Goal: Task Accomplishment & Management: Manage account settings

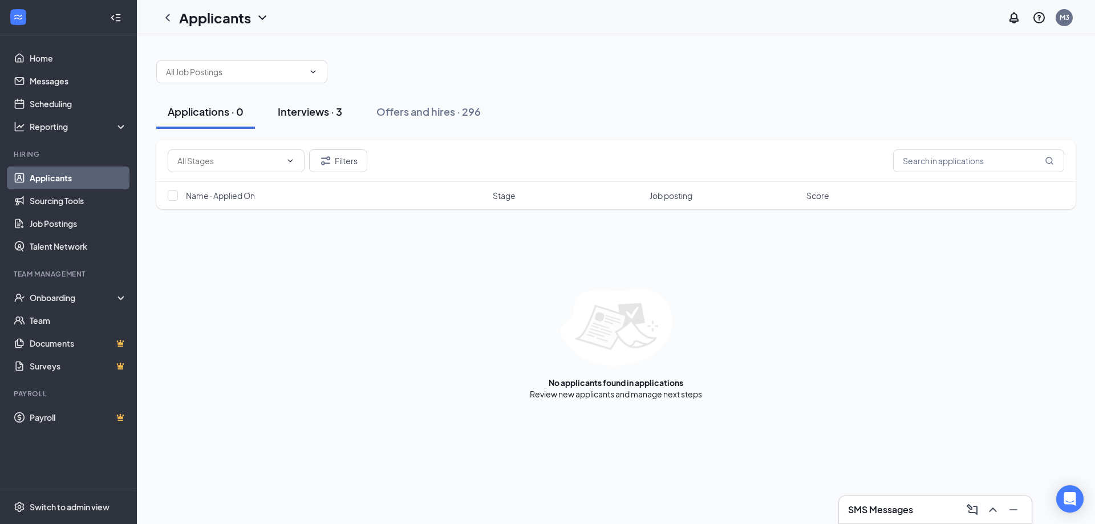
click at [316, 112] on div "Interviews · 3" at bounding box center [310, 111] width 64 height 14
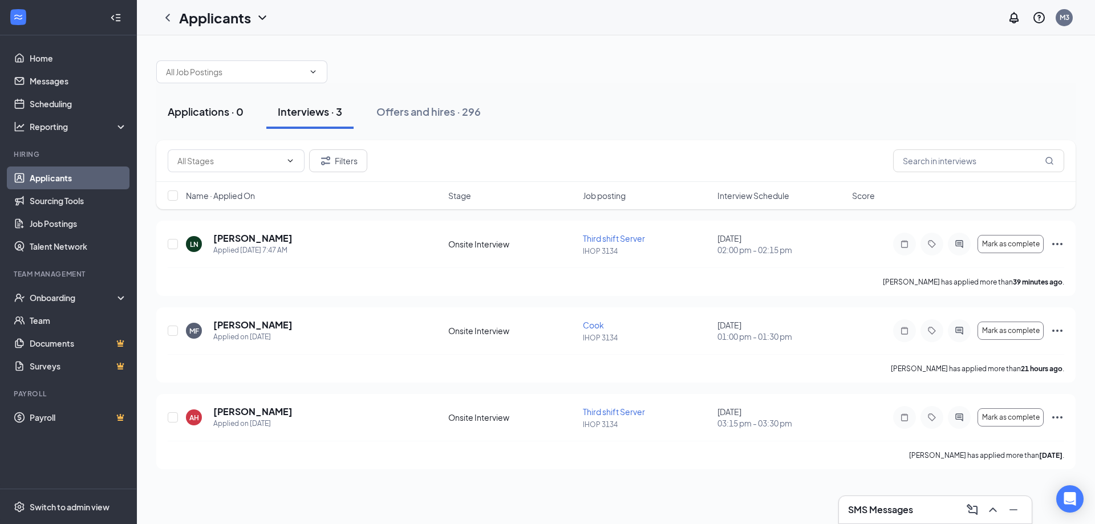
click at [195, 117] on div "Applications · 0" at bounding box center [206, 111] width 76 height 14
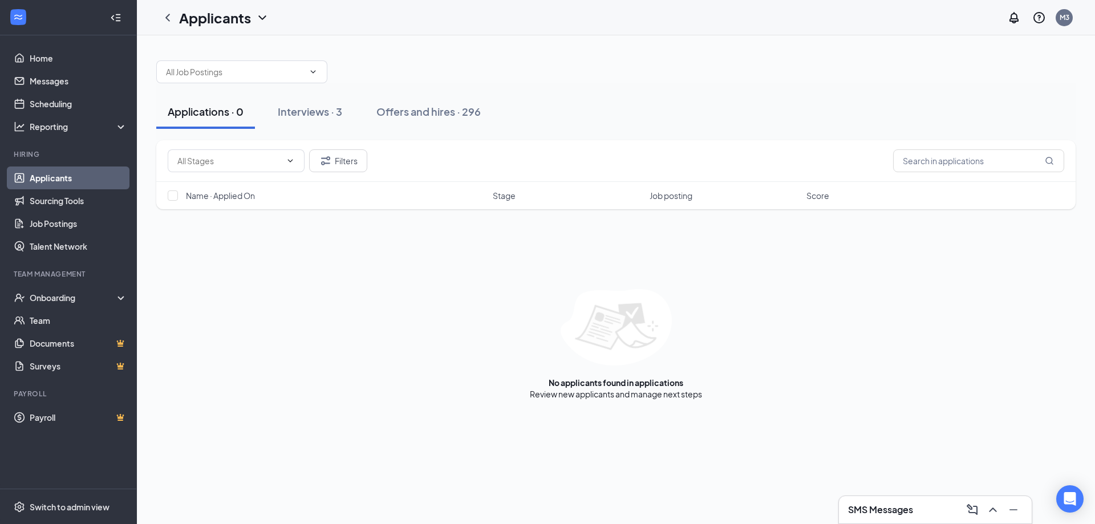
click at [56, 178] on link "Applicants" at bounding box center [78, 177] width 97 height 23
click at [48, 59] on link "Home" at bounding box center [78, 58] width 97 height 23
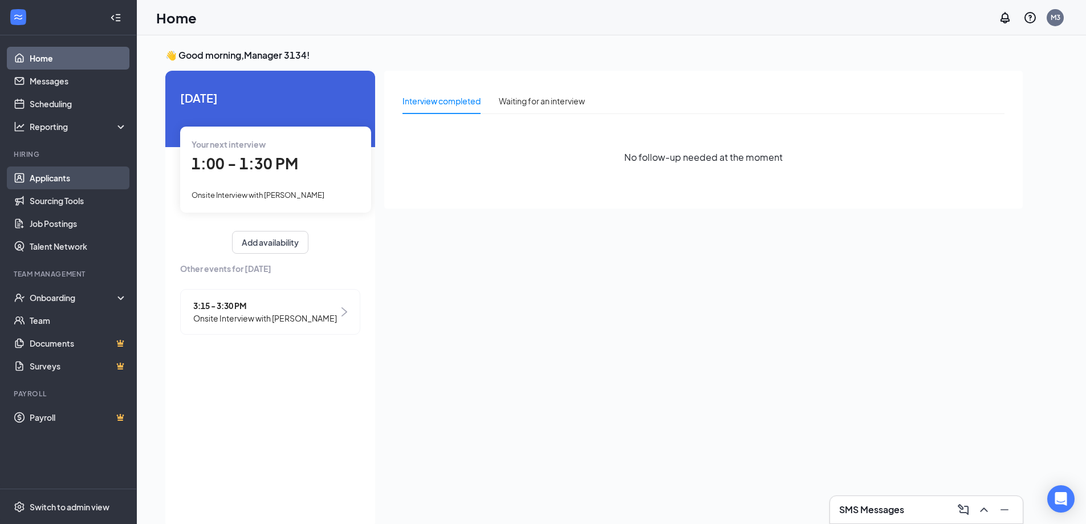
click at [57, 177] on link "Applicants" at bounding box center [78, 177] width 97 height 23
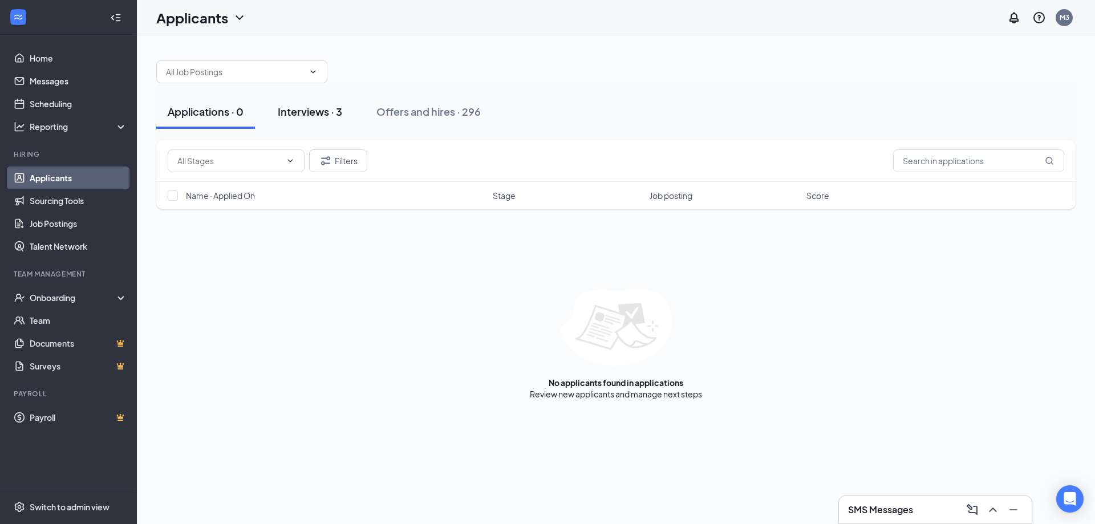
click at [311, 112] on div "Interviews · 3" at bounding box center [310, 111] width 64 height 14
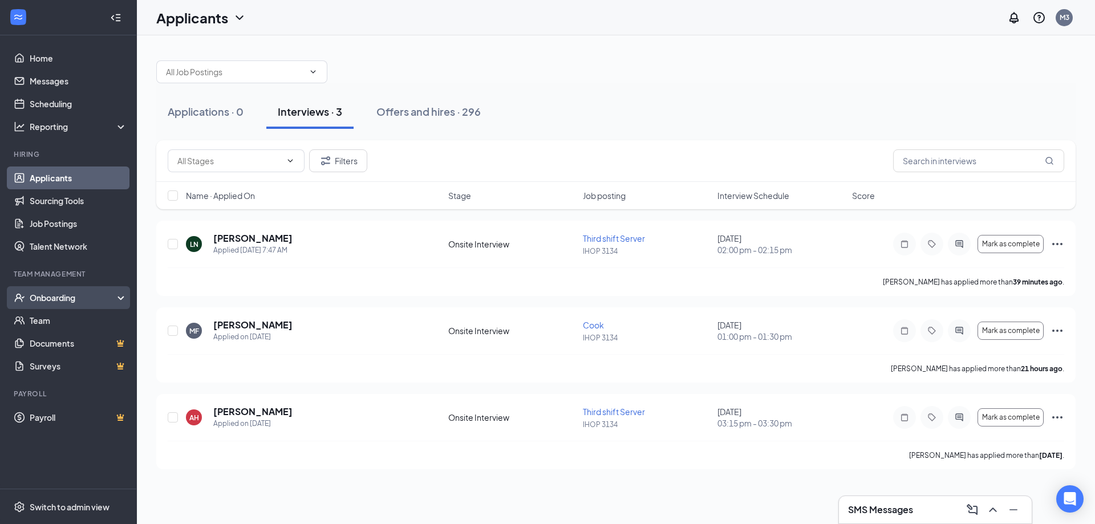
click at [58, 298] on div "Onboarding" at bounding box center [74, 297] width 88 height 11
click at [58, 101] on link "Scheduling" at bounding box center [78, 103] width 97 height 23
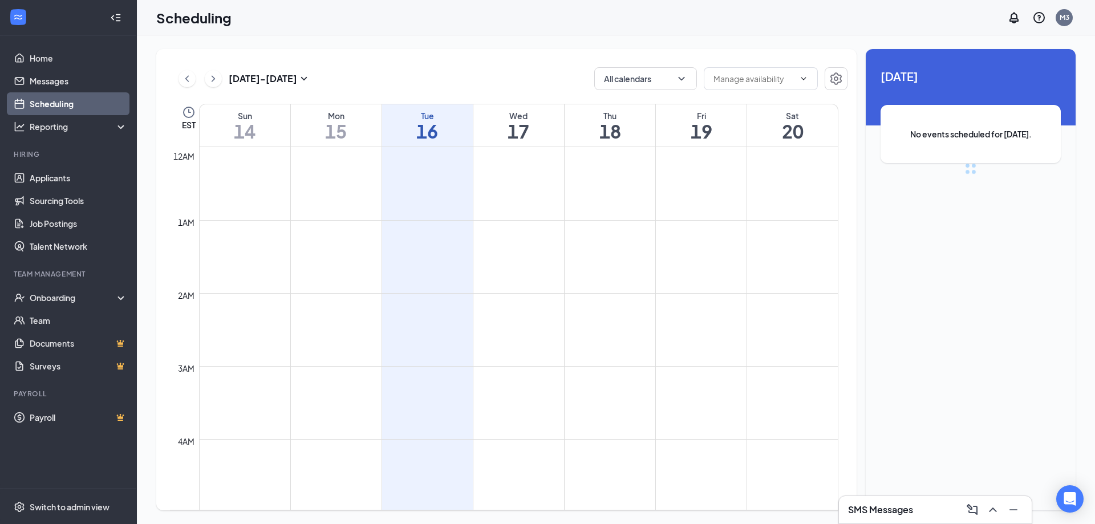
scroll to position [560, 0]
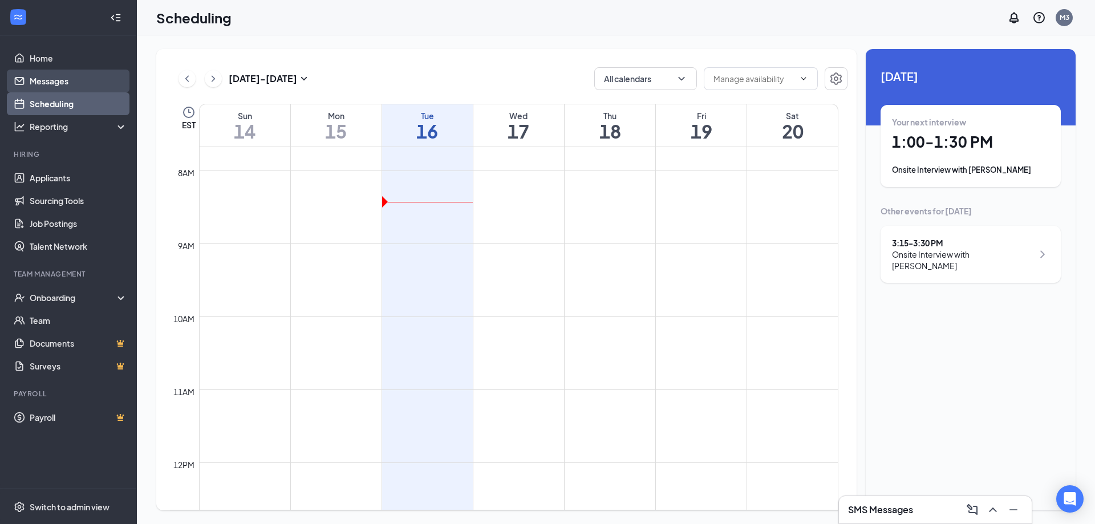
click at [43, 79] on link "Messages" at bounding box center [78, 81] width 97 height 23
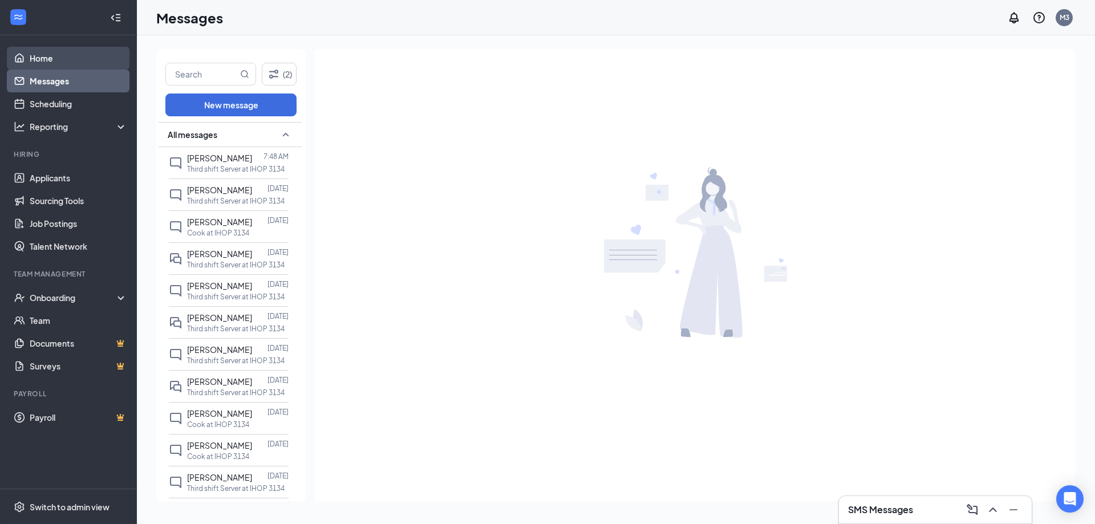
click at [46, 50] on link "Home" at bounding box center [78, 58] width 97 height 23
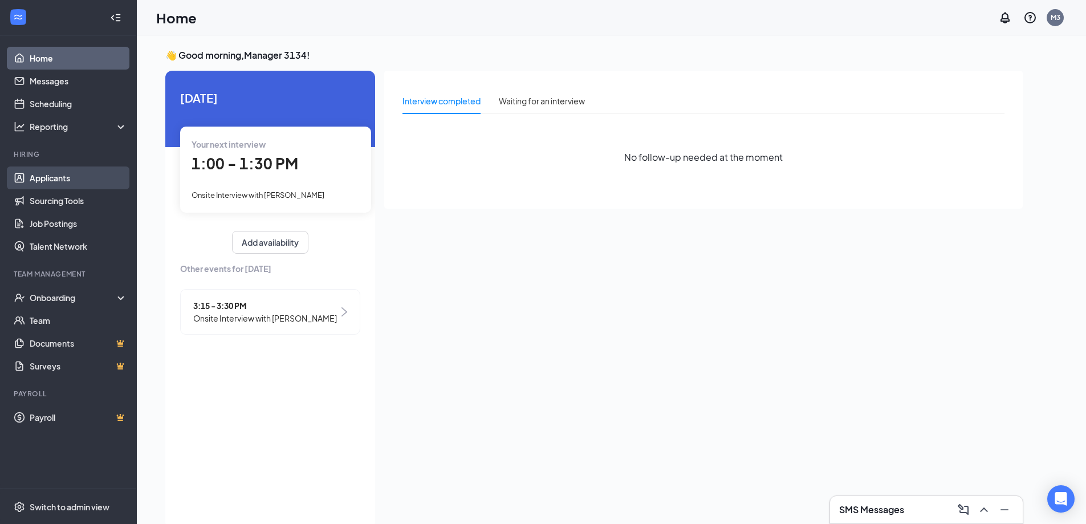
click at [57, 174] on link "Applicants" at bounding box center [78, 177] width 97 height 23
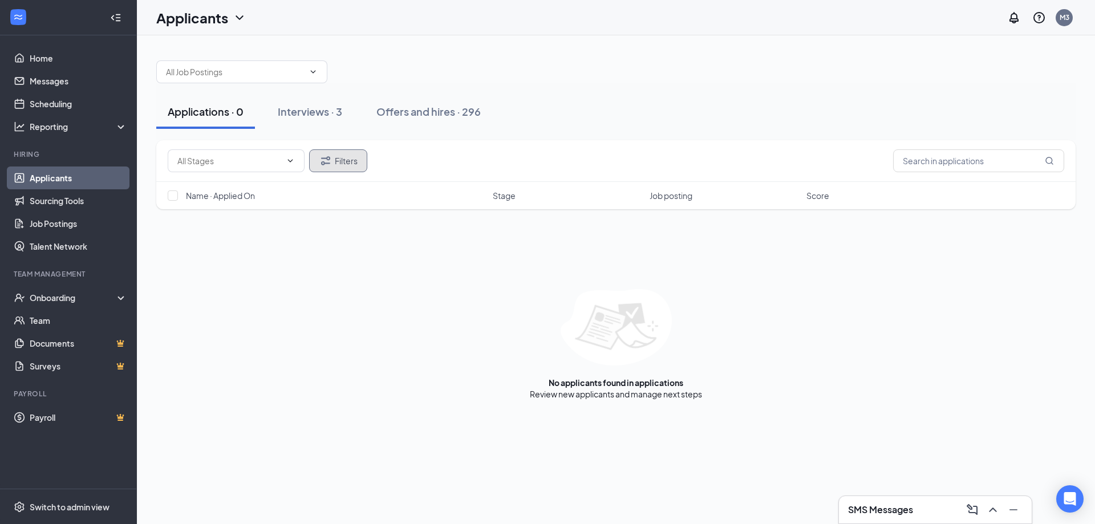
click at [350, 169] on button "Filters" at bounding box center [338, 160] width 58 height 23
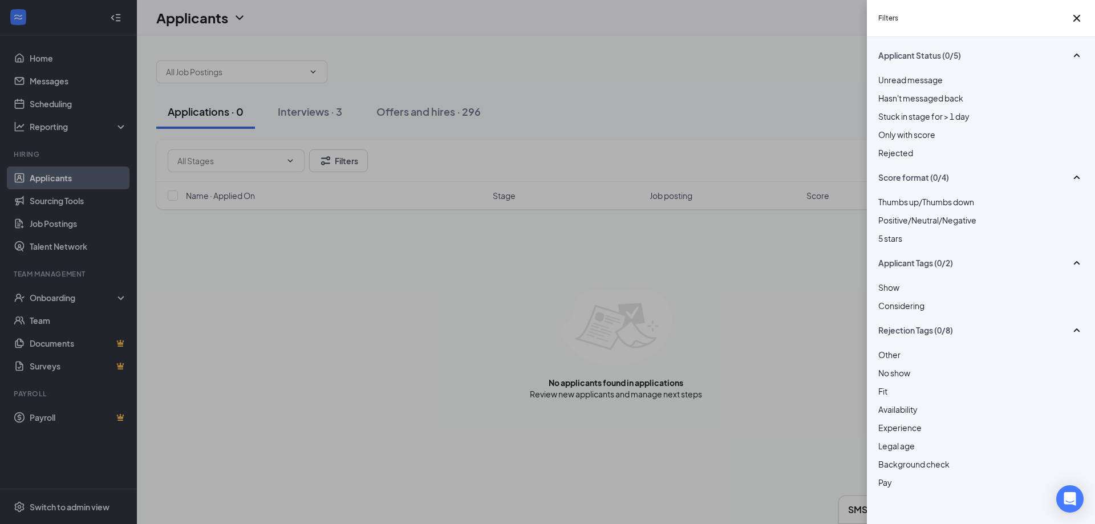
click at [880, 147] on div at bounding box center [980, 147] width 205 height 0
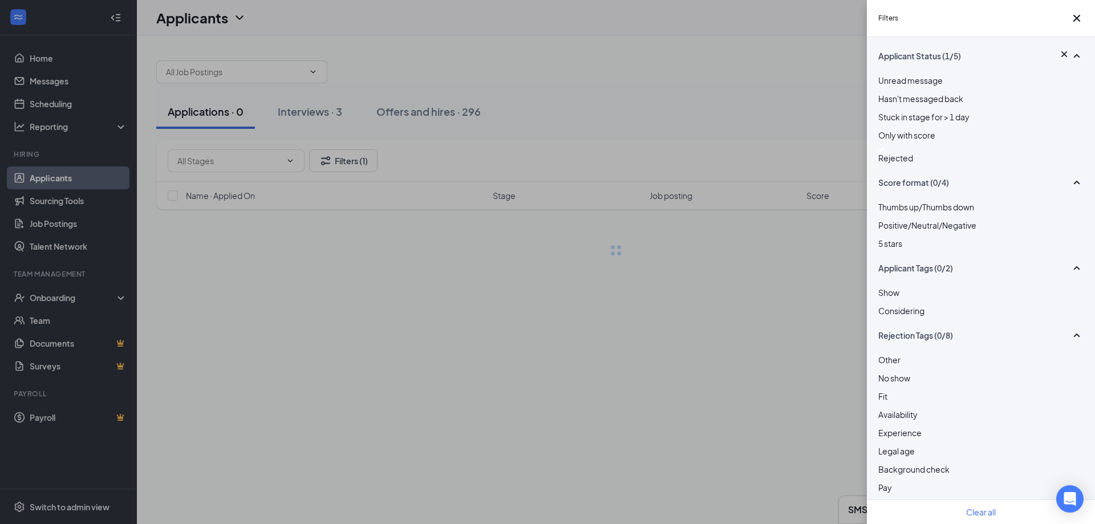
click at [812, 92] on div "Filters Applicant Status (1/5) Unread message Hasn't messaged back Stuck in sta…" at bounding box center [547, 262] width 1095 height 524
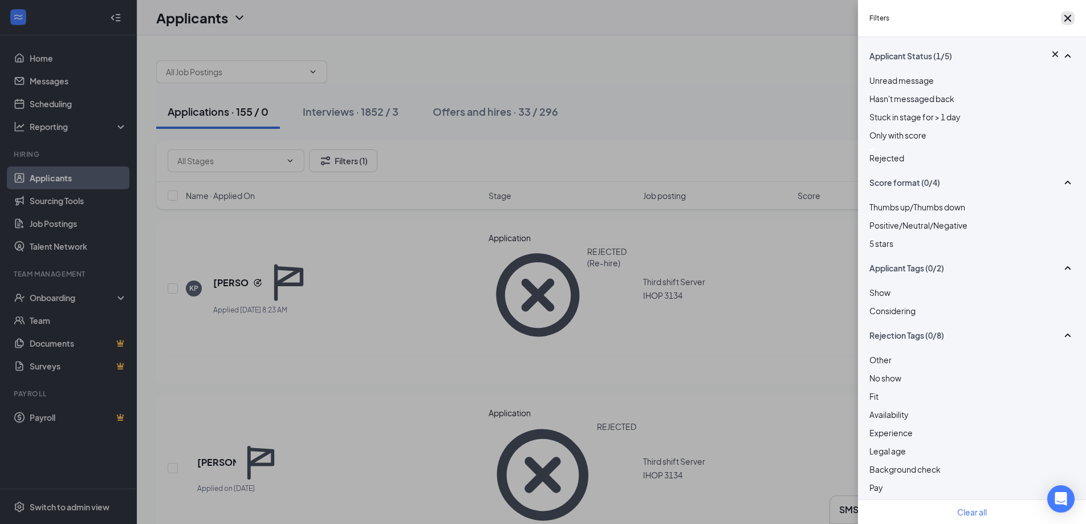
click at [1067, 22] on icon "Cross" at bounding box center [1068, 18] width 14 height 14
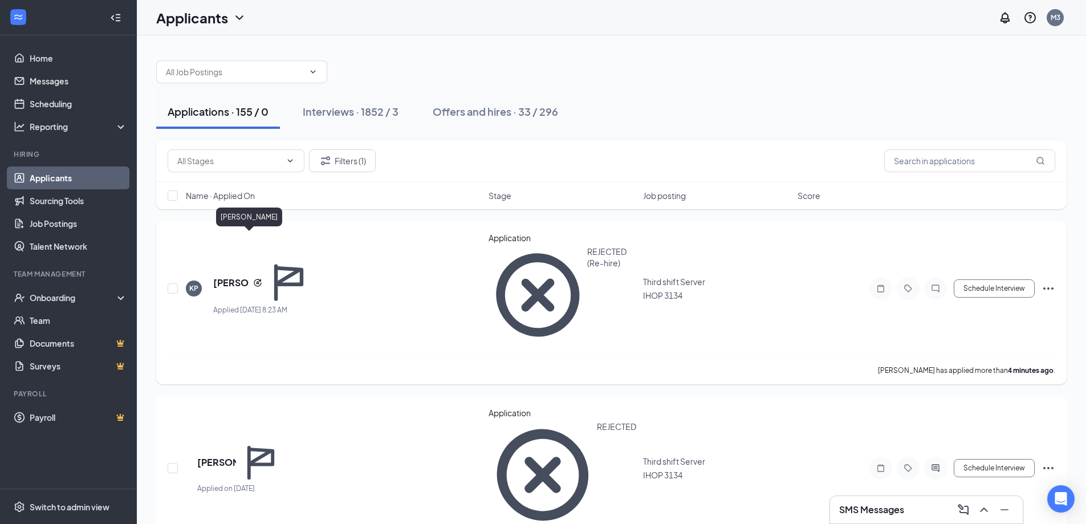
click at [243, 277] on h5 "[PERSON_NAME]" at bounding box center [230, 283] width 35 height 13
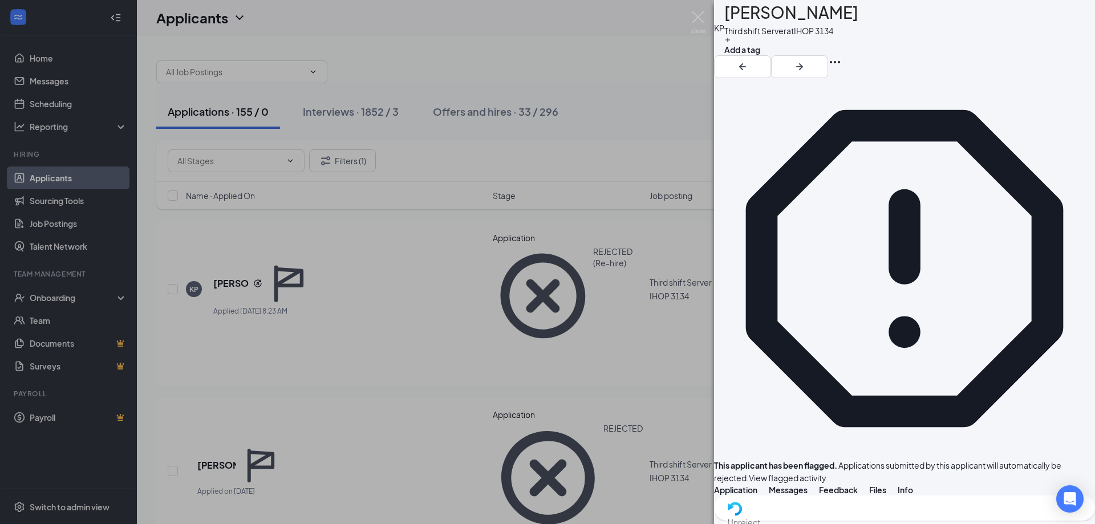
click at [850, 510] on div "This applicant also applied to 8 other job posting(s)" at bounding box center [904, 516] width 381 height 13
click at [826, 473] on span "View flagged activity" at bounding box center [788, 478] width 78 height 10
click at [841, 55] on icon "Ellipses" at bounding box center [835, 62] width 14 height 14
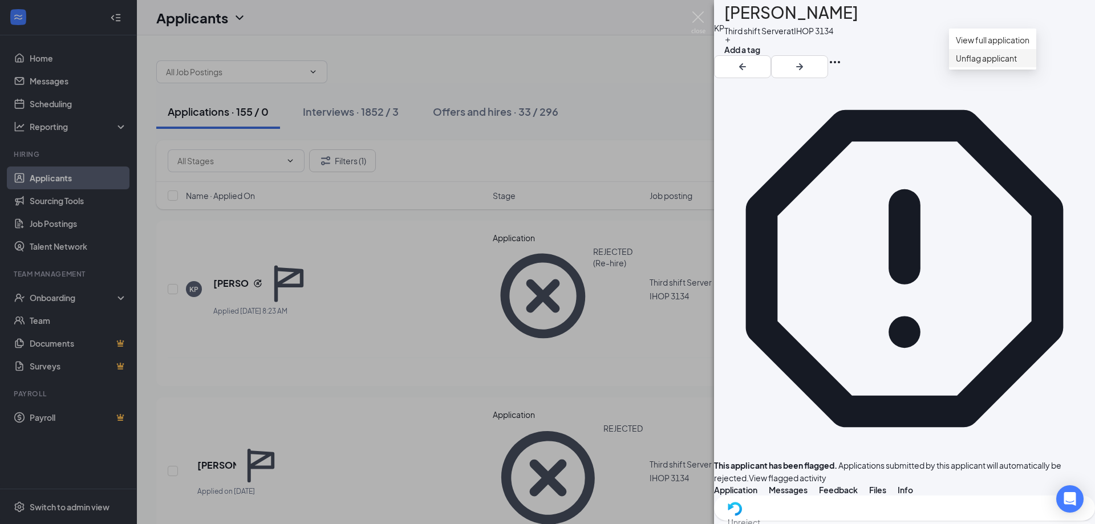
click at [967, 64] on link "Unflag applicant" at bounding box center [993, 58] width 74 height 13
type textarea "giving one more chance"
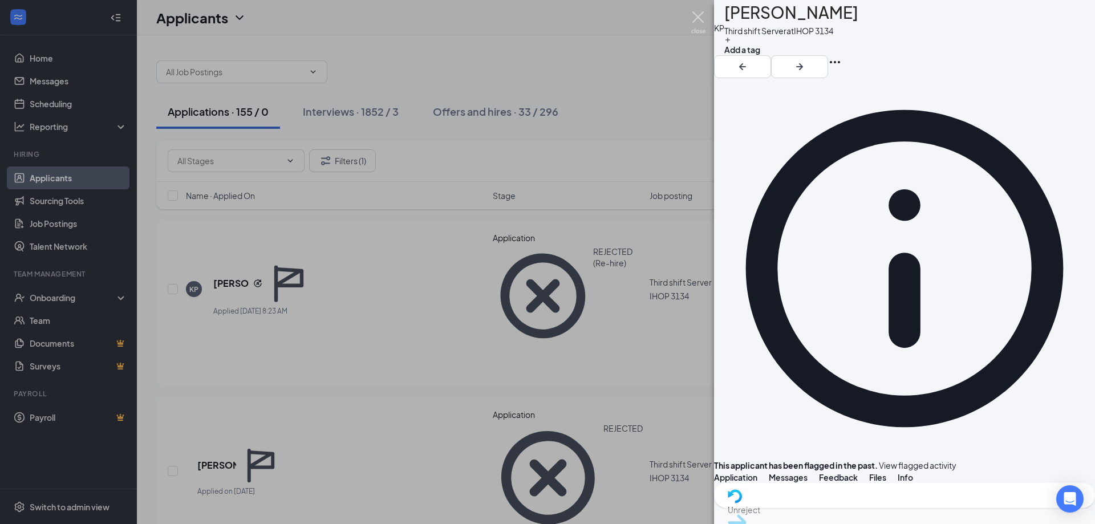
click at [700, 18] on img at bounding box center [698, 22] width 14 height 22
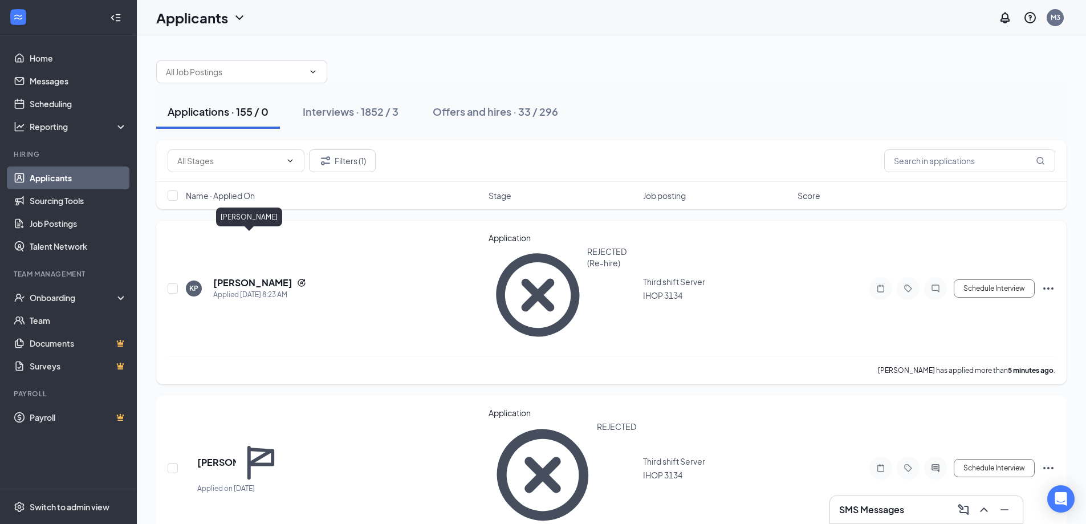
click at [238, 277] on h5 "[PERSON_NAME]" at bounding box center [252, 283] width 79 height 13
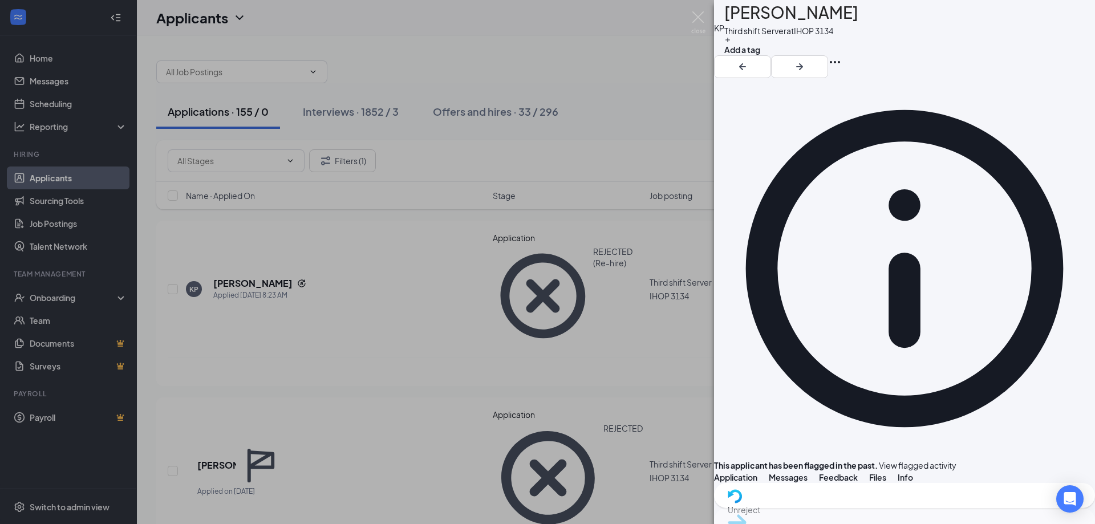
click at [835, 498] on div "This applicant also applied to 8 other job posting(s)" at bounding box center [904, 504] width 381 height 13
click at [700, 14] on img at bounding box center [698, 22] width 14 height 22
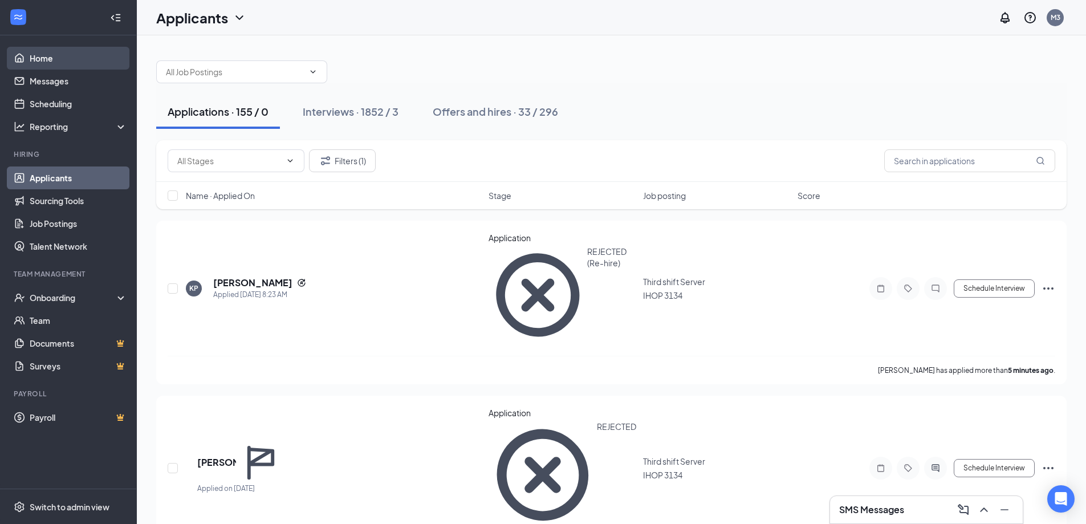
click at [38, 60] on link "Home" at bounding box center [78, 58] width 97 height 23
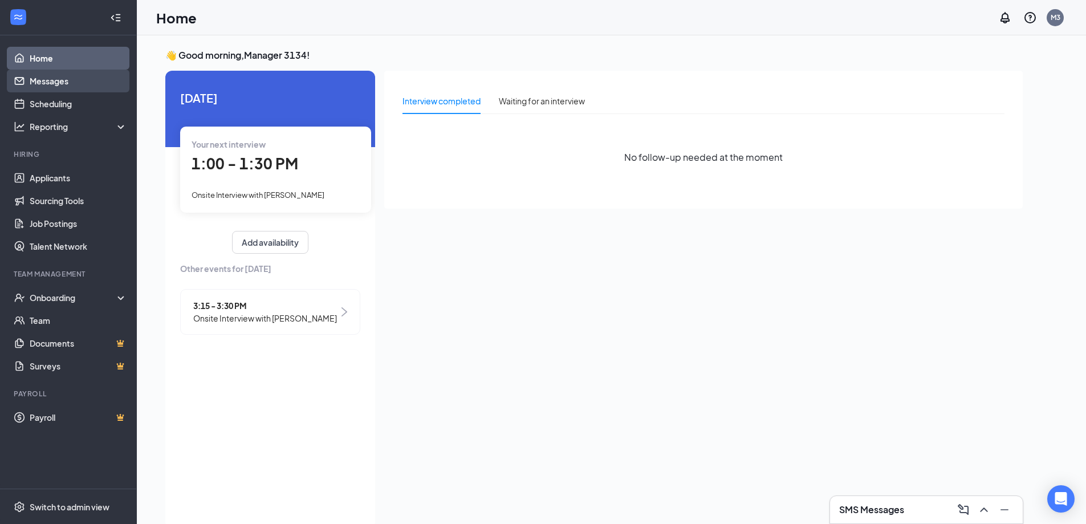
click at [32, 83] on link "Messages" at bounding box center [78, 81] width 97 height 23
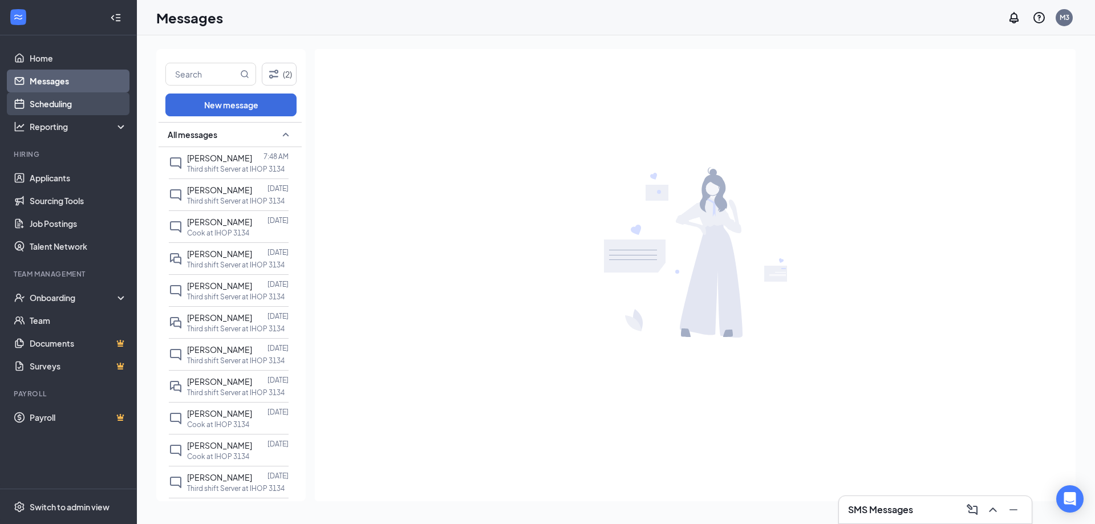
click at [54, 101] on link "Scheduling" at bounding box center [78, 103] width 97 height 23
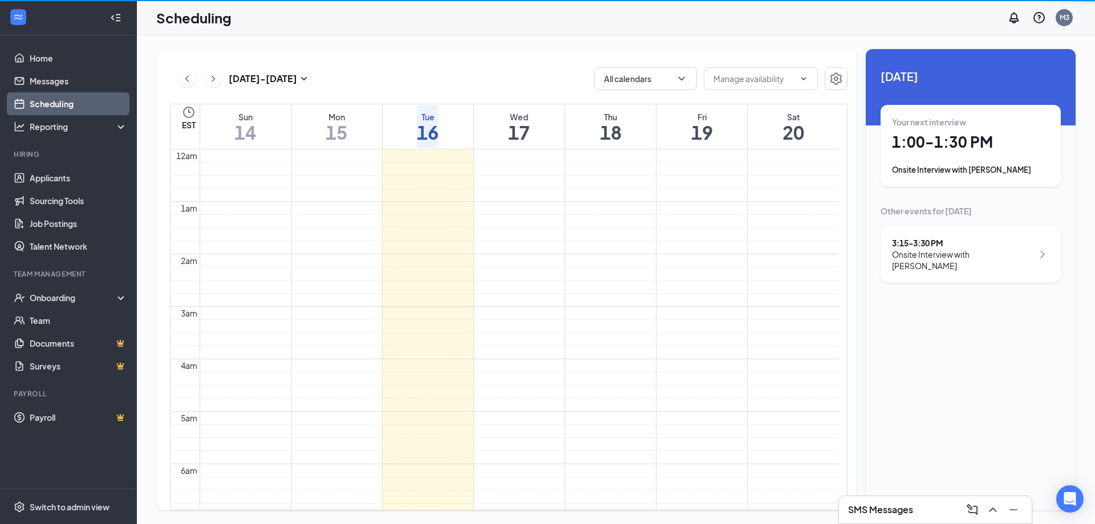
scroll to position [560, 0]
